Goal: Task Accomplishment & Management: Manage account settings

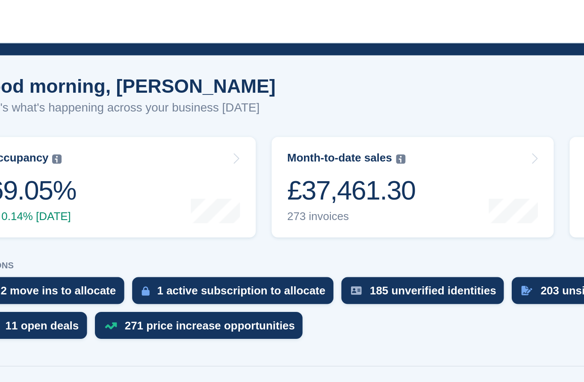
scroll to position [59, 0]
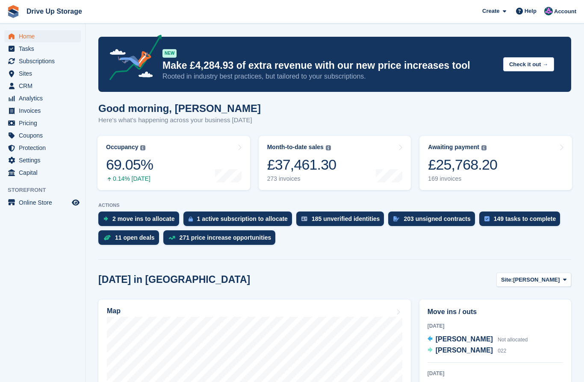
click at [568, 279] on span at bounding box center [565, 279] width 7 height 7
click at [526, 317] on link "Walsall" at bounding box center [530, 315] width 74 height 15
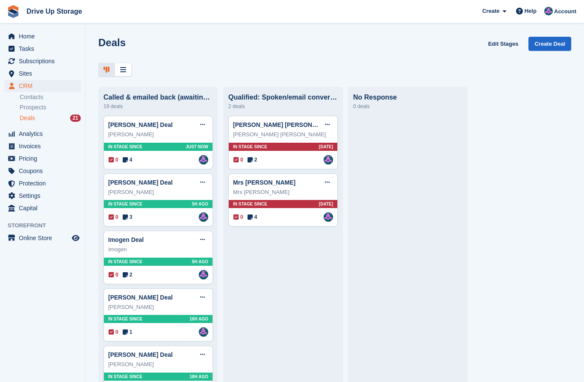
scroll to position [67, 0]
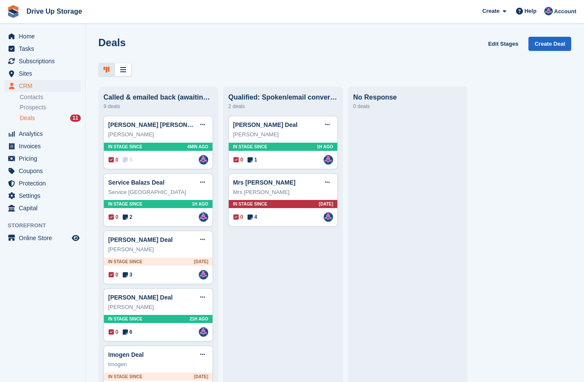
click at [165, 162] on div "0 0 Assigned to Andy" at bounding box center [159, 159] width 100 height 9
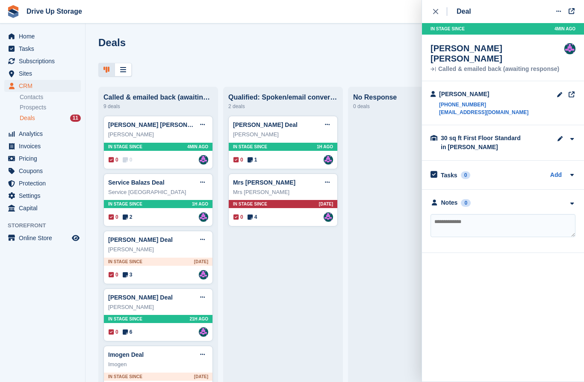
click at [166, 159] on div "0 0 Assigned to Andy" at bounding box center [159, 159] width 100 height 9
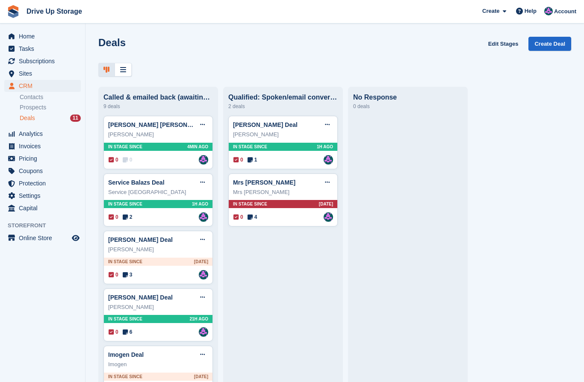
click at [202, 124] on icon at bounding box center [202, 125] width 5 height 6
click at [177, 126] on div "Caitlin Scott Deal Edit deal Mark as won Mark as lost Delete deal" at bounding box center [158, 124] width 100 height 13
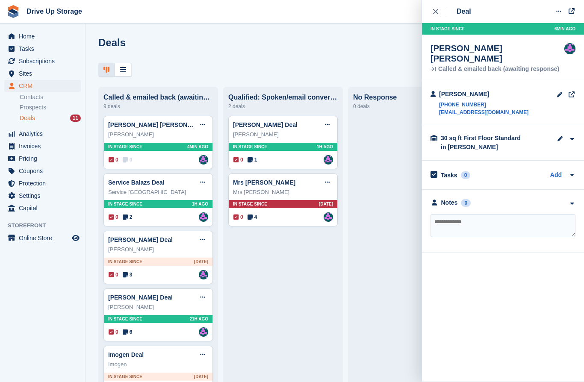
click at [165, 158] on div "0 0 Assigned to Andy" at bounding box center [159, 159] width 100 height 9
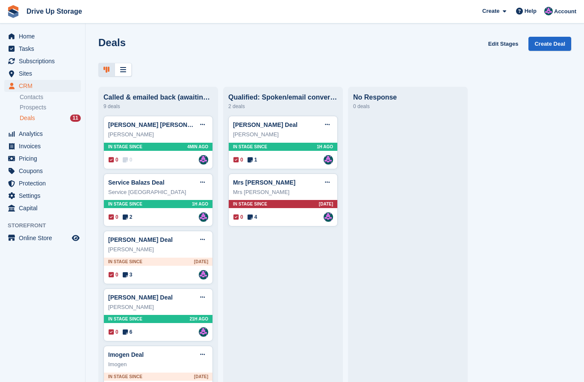
click at [176, 130] on div "Caitlin Scott Deal Edit deal Mark as won Mark as lost Delete deal" at bounding box center [158, 124] width 100 height 13
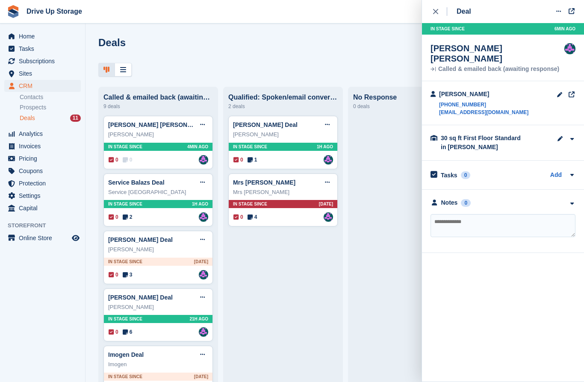
click at [457, 216] on textarea at bounding box center [503, 225] width 145 height 23
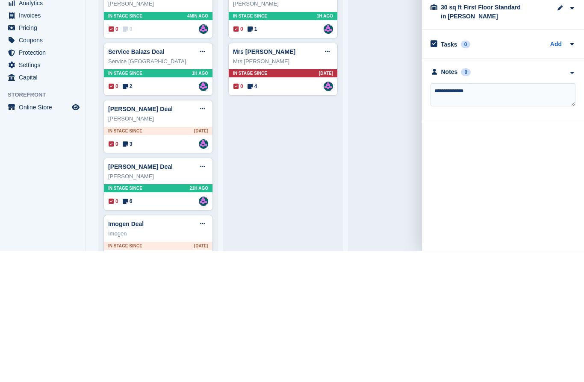
type textarea "**********"
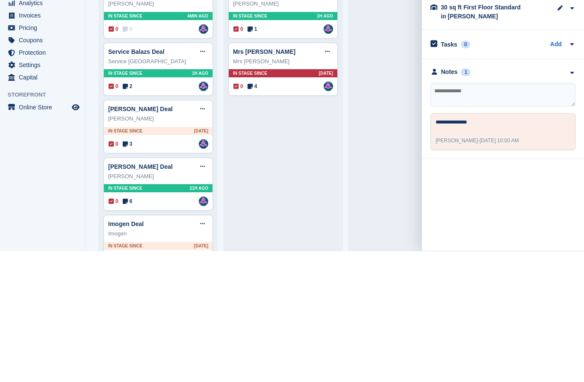
scroll to position [37, 0]
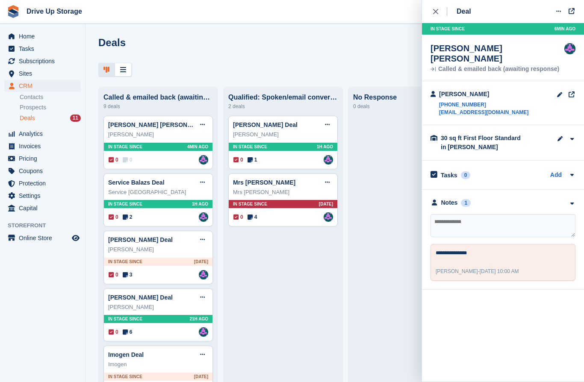
click at [201, 126] on icon at bounding box center [202, 125] width 5 height 6
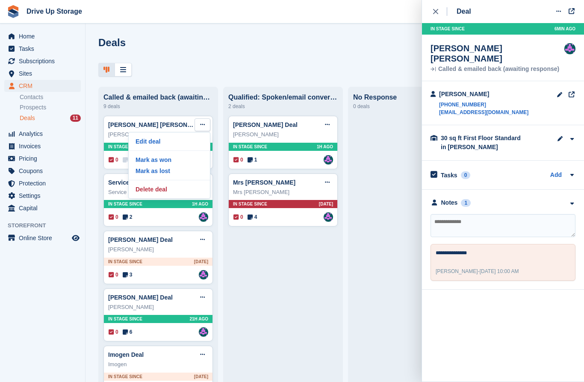
click at [162, 191] on p "Delete deal" at bounding box center [169, 189] width 74 height 11
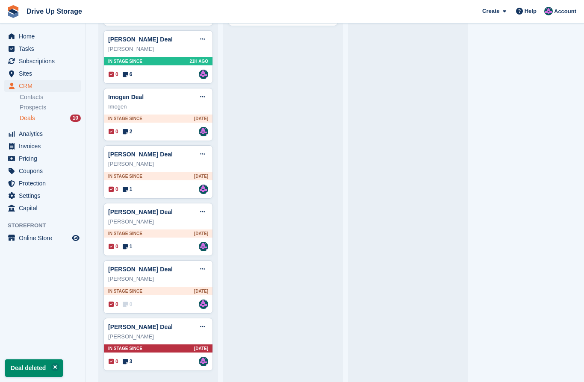
scroll to position [200, 0]
click at [201, 364] on img at bounding box center [203, 362] width 9 height 9
click at [202, 363] on img at bounding box center [203, 362] width 9 height 9
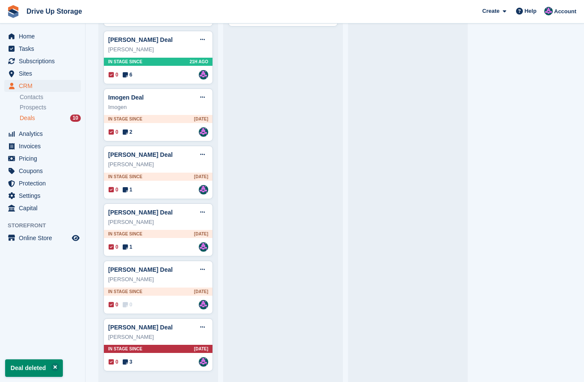
click at [204, 325] on icon at bounding box center [202, 328] width 5 height 6
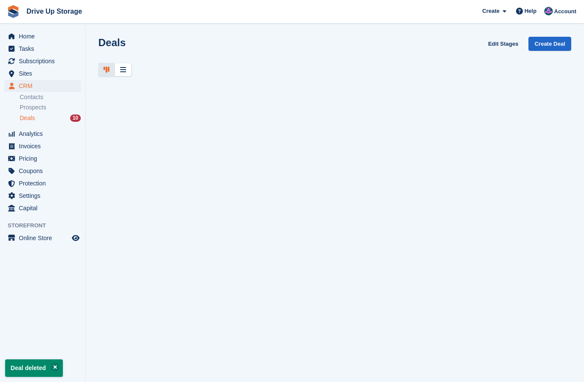
scroll to position [0, 0]
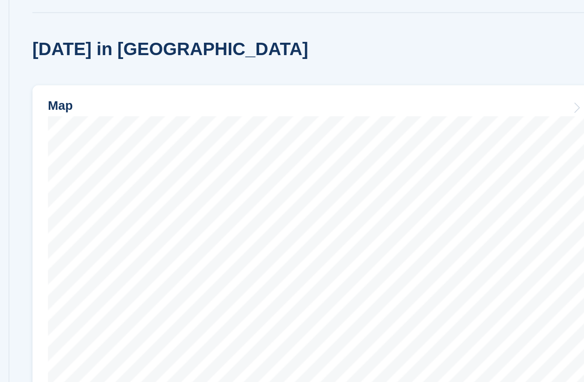
scroll to position [101, 0]
